Goal: Check status: Check status

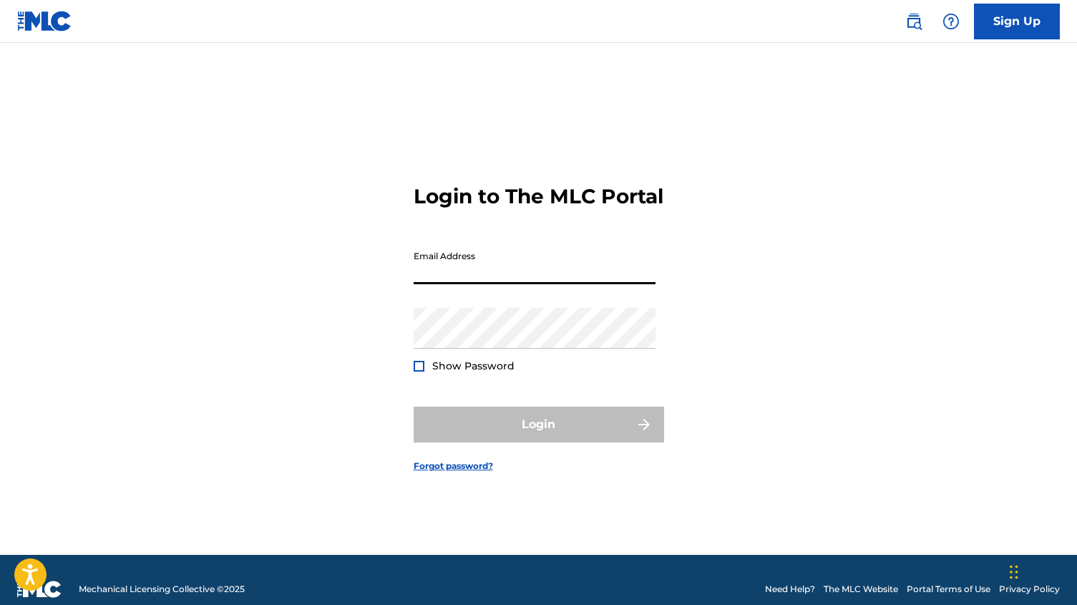
type input "[EMAIL_ADDRESS][DOMAIN_NAME]"
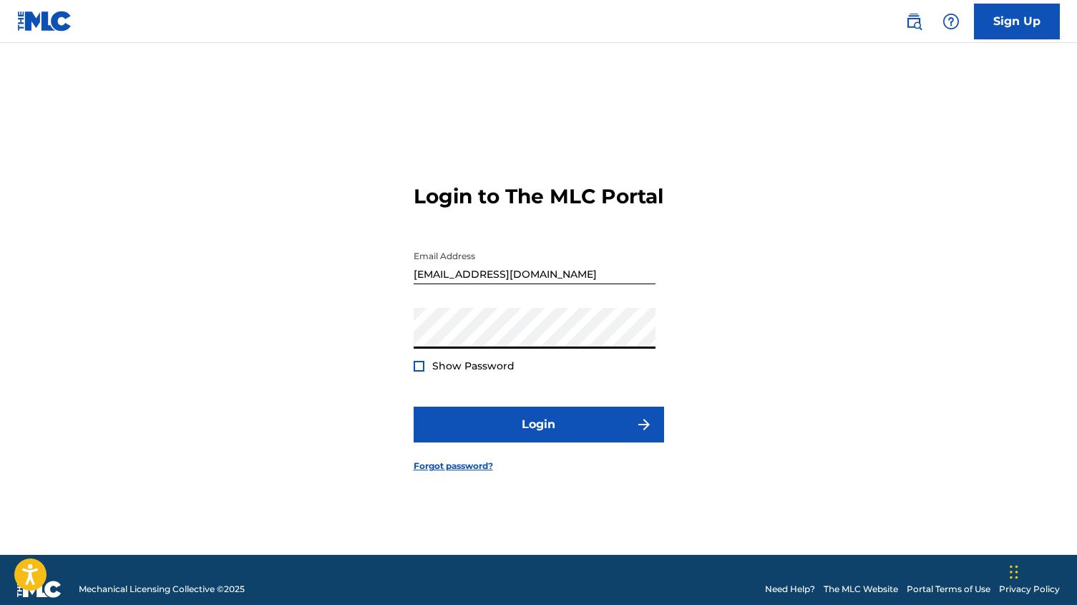
click at [538, 437] on button "Login" at bounding box center [539, 425] width 251 height 36
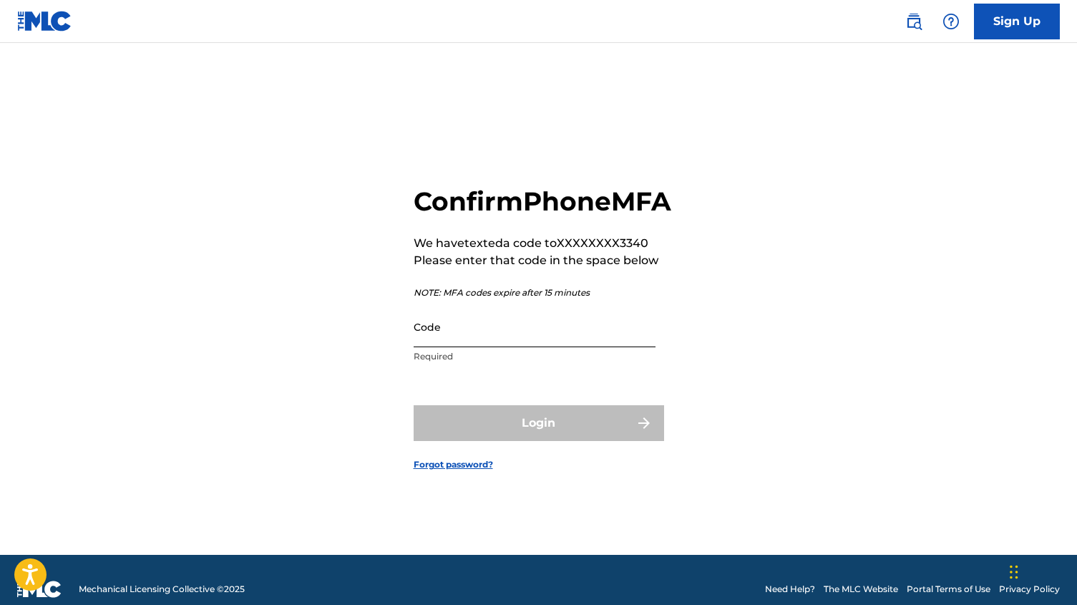
click at [457, 339] on input "Code" at bounding box center [535, 326] width 242 height 41
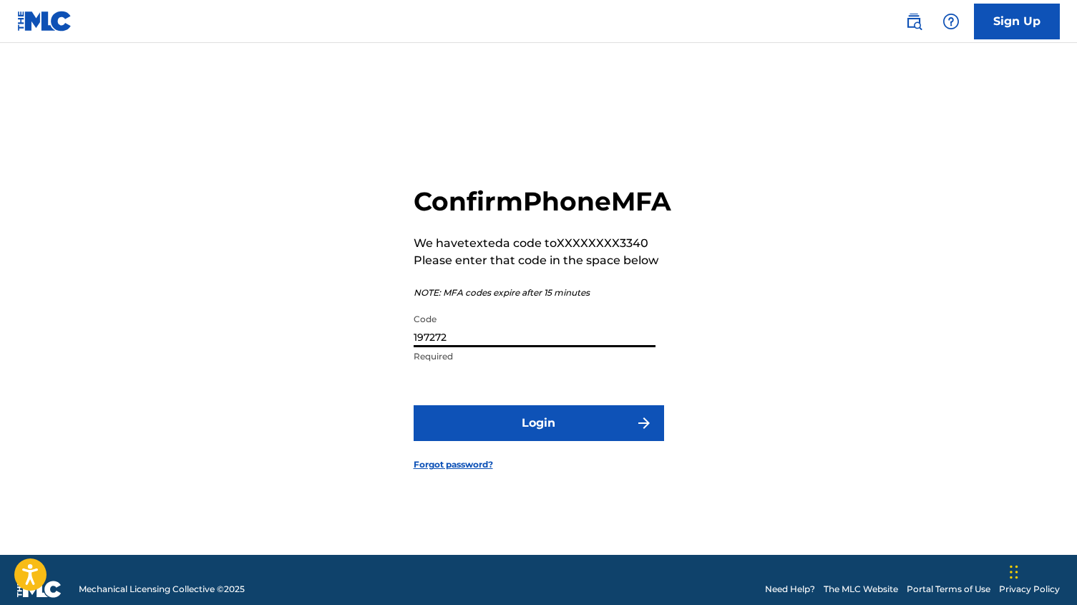
type input "197272"
click at [538, 439] on button "Login" at bounding box center [539, 423] width 251 height 36
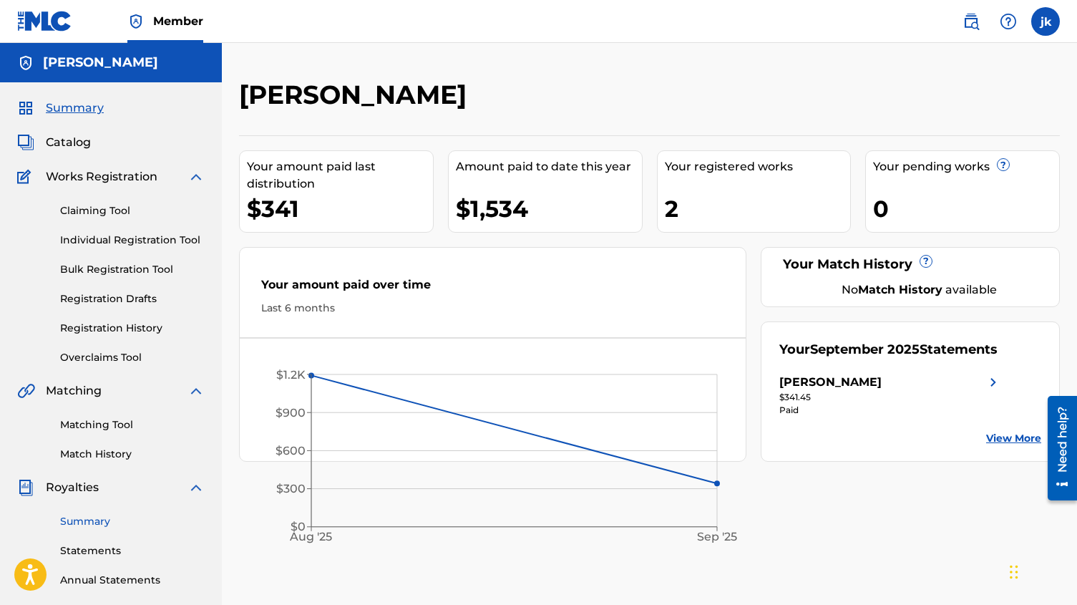
click at [91, 523] on link "Summary" at bounding box center [132, 521] width 145 height 15
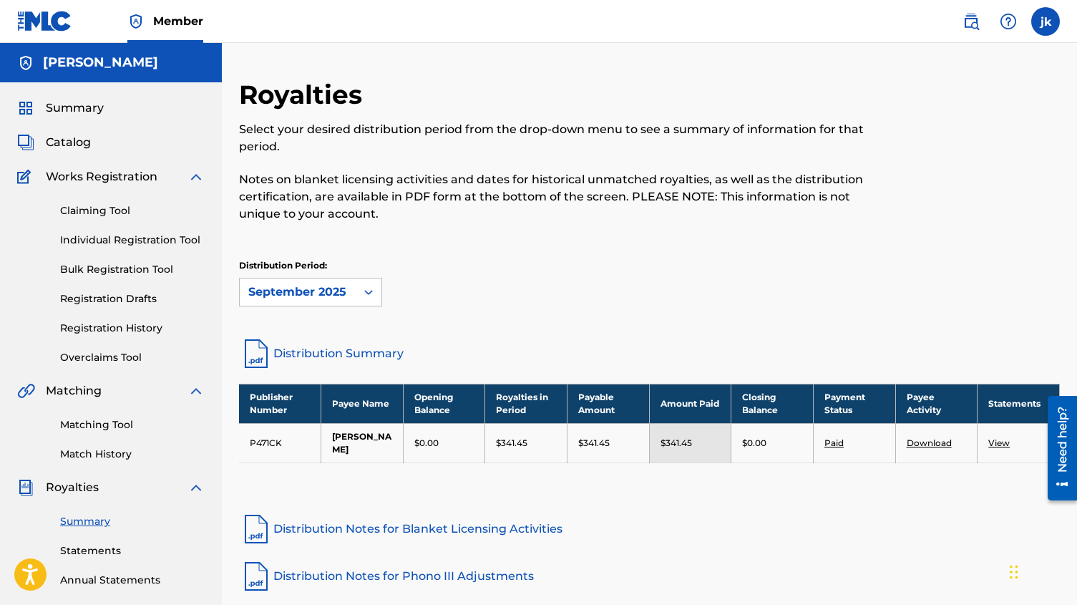
click at [503, 261] on div "Distribution Period: [DATE]" at bounding box center [649, 282] width 821 height 47
